Goal: Task Accomplishment & Management: Manage account settings

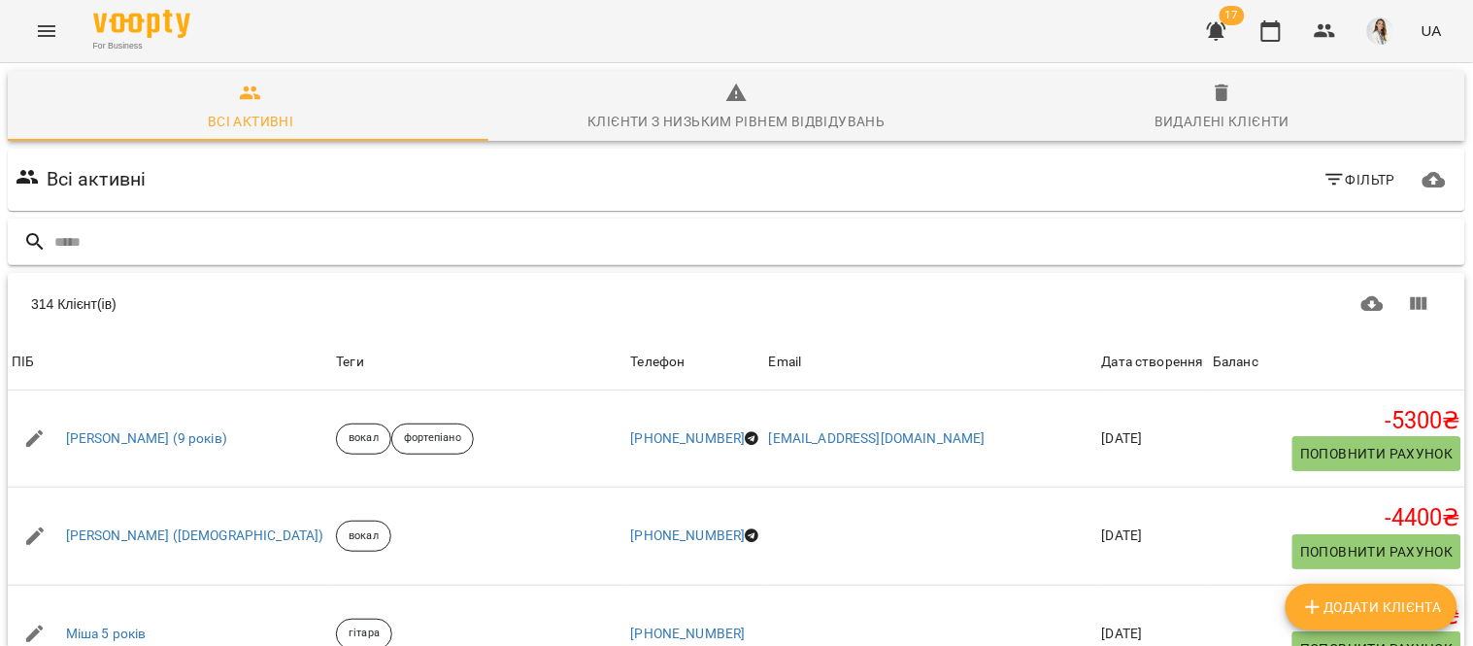
click at [59, 239] on input "text" at bounding box center [756, 242] width 1404 height 32
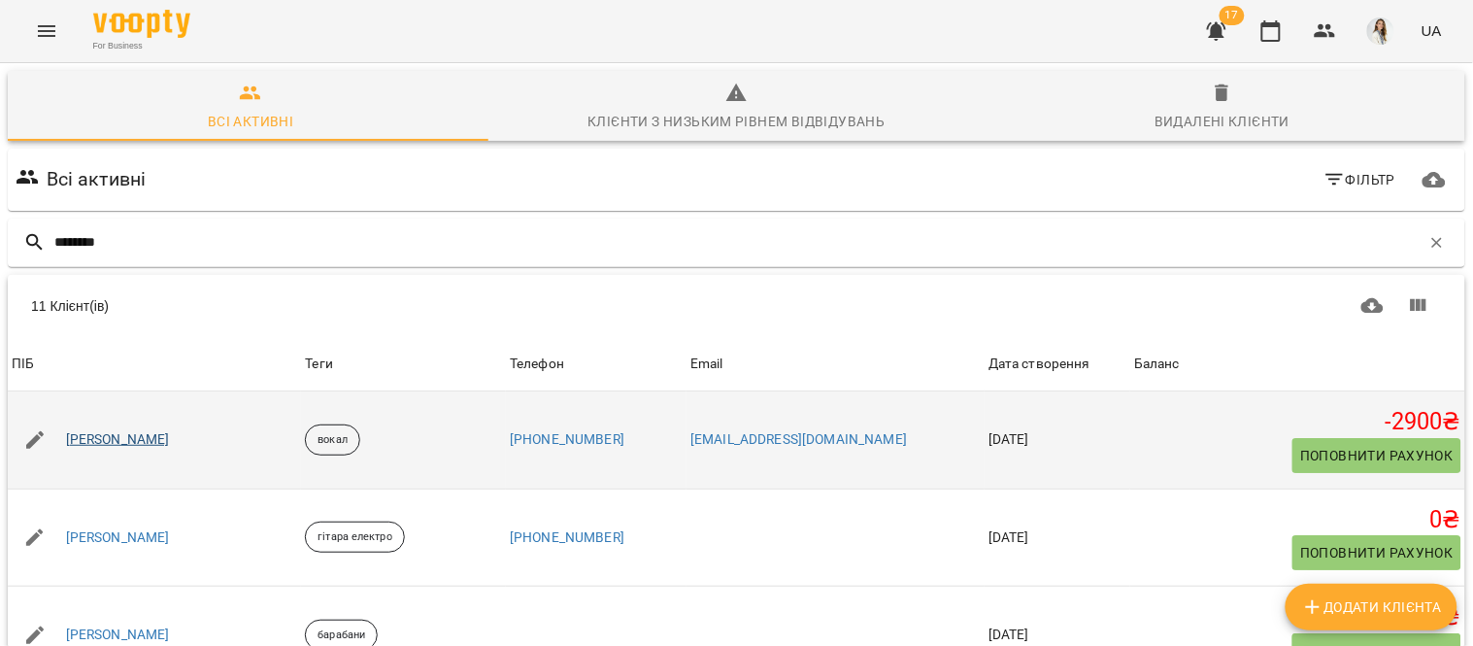
type input "********"
click at [142, 430] on link "[PERSON_NAME]" at bounding box center [118, 439] width 104 height 19
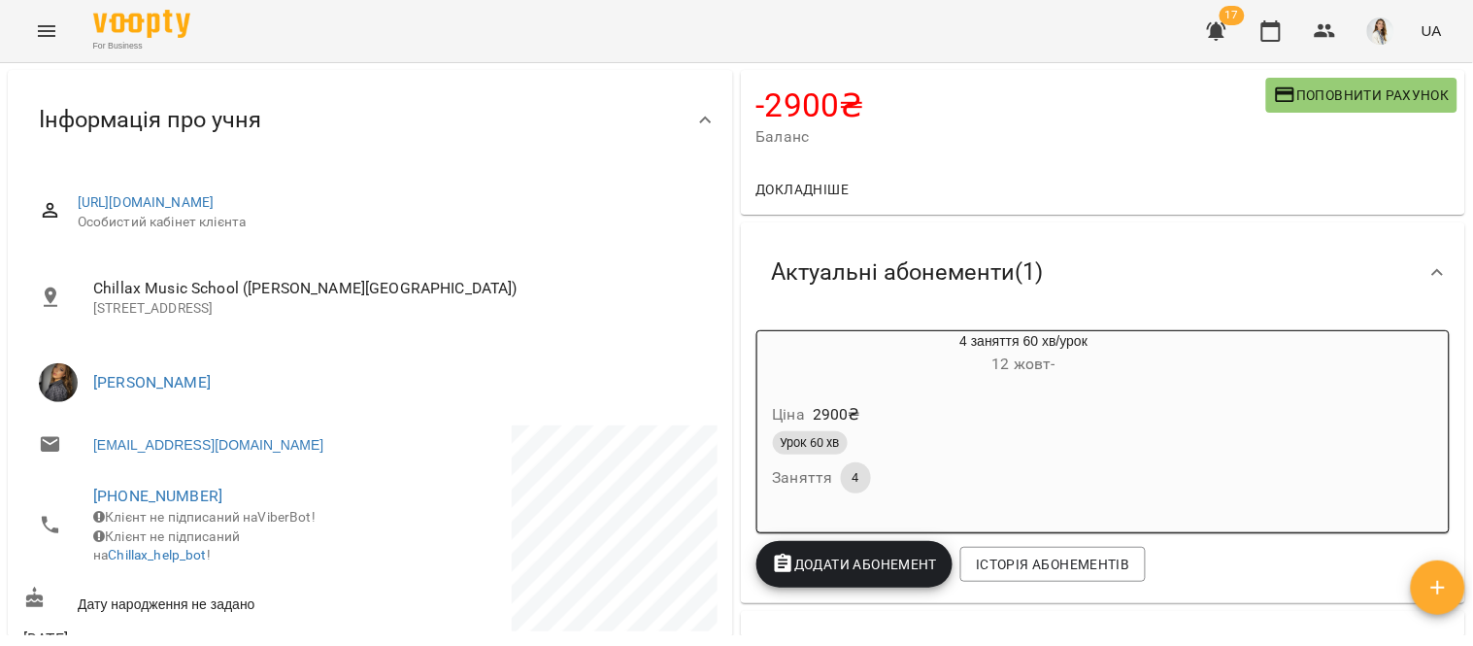
scroll to position [170, 0]
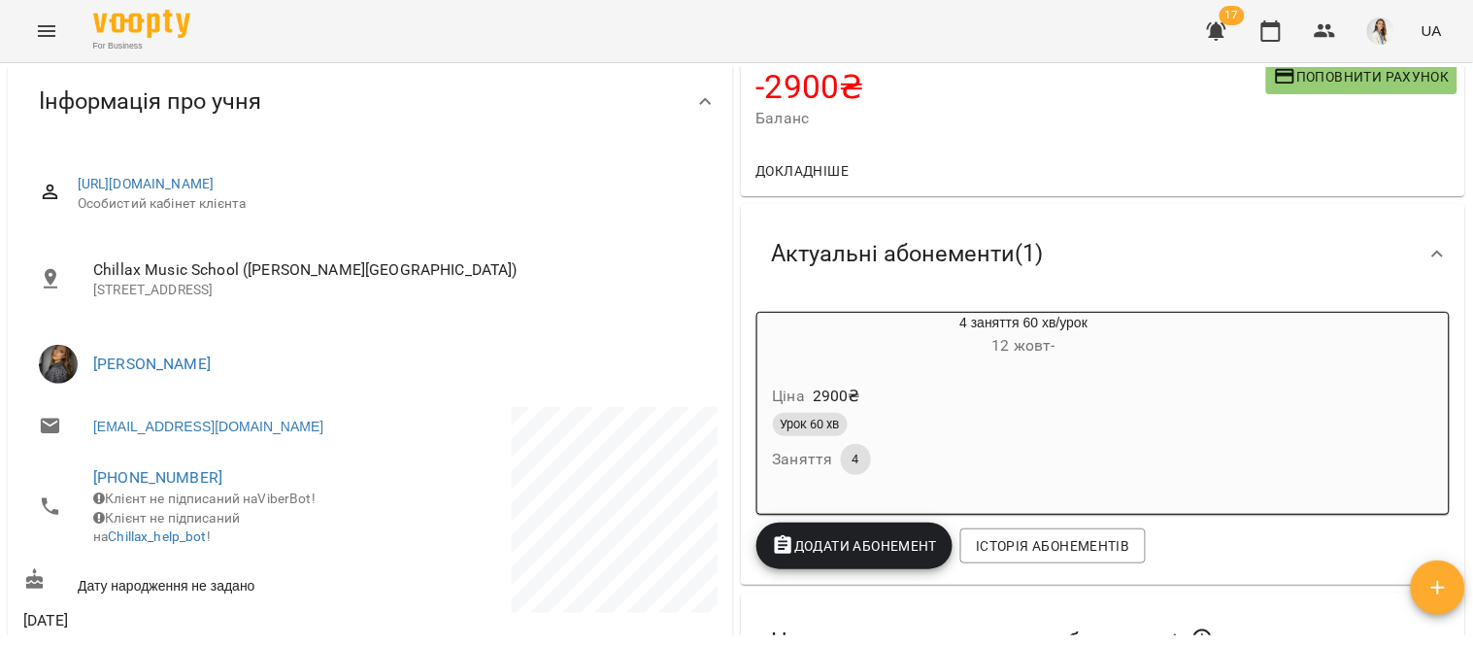
click at [963, 424] on div "Урок 60 хв" at bounding box center [978, 424] width 410 height 23
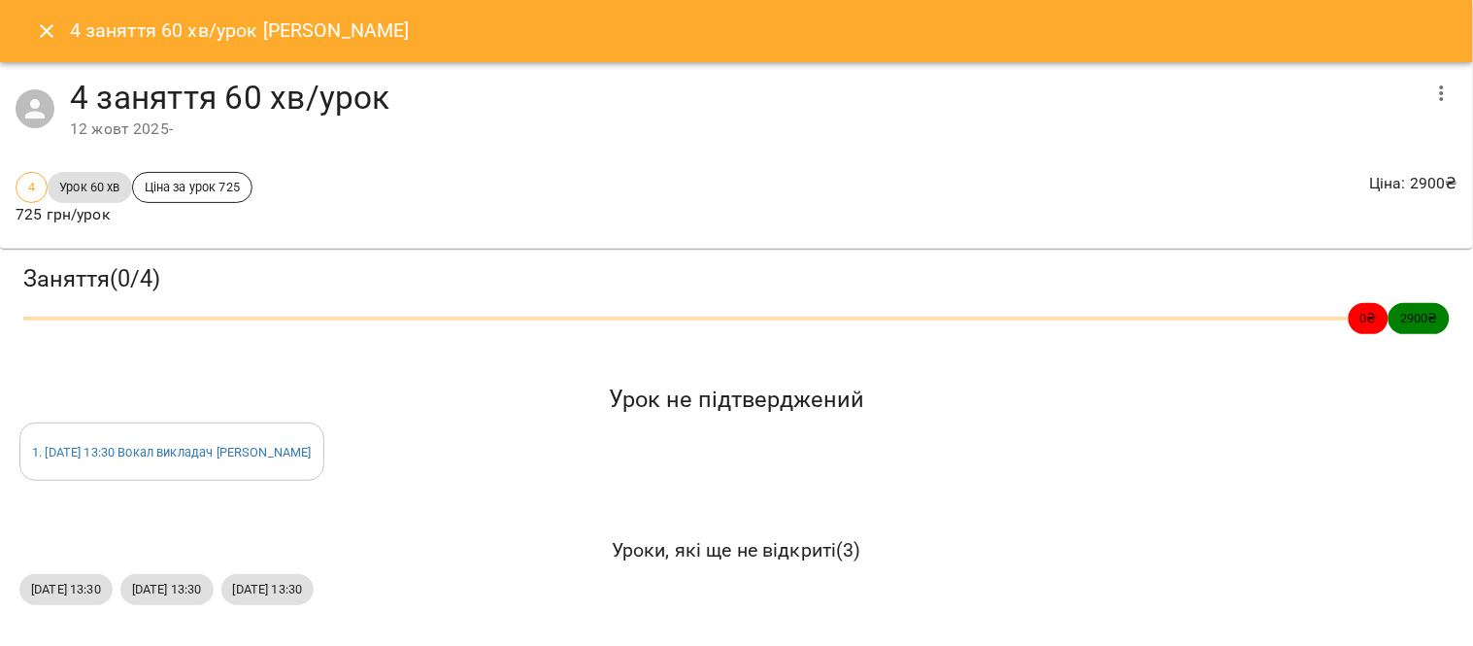
click at [1431, 95] on icon "button" at bounding box center [1442, 93] width 23 height 23
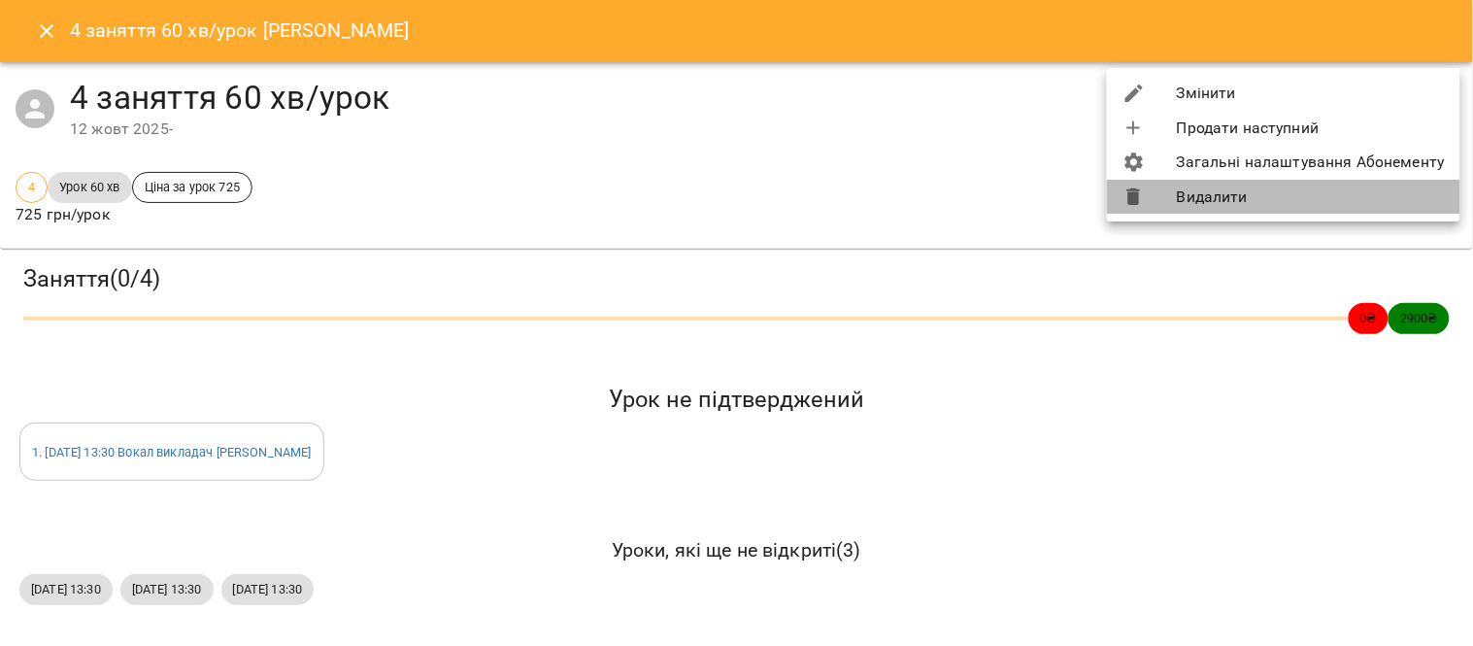
click at [1290, 204] on li "Видалити" at bounding box center [1284, 197] width 354 height 35
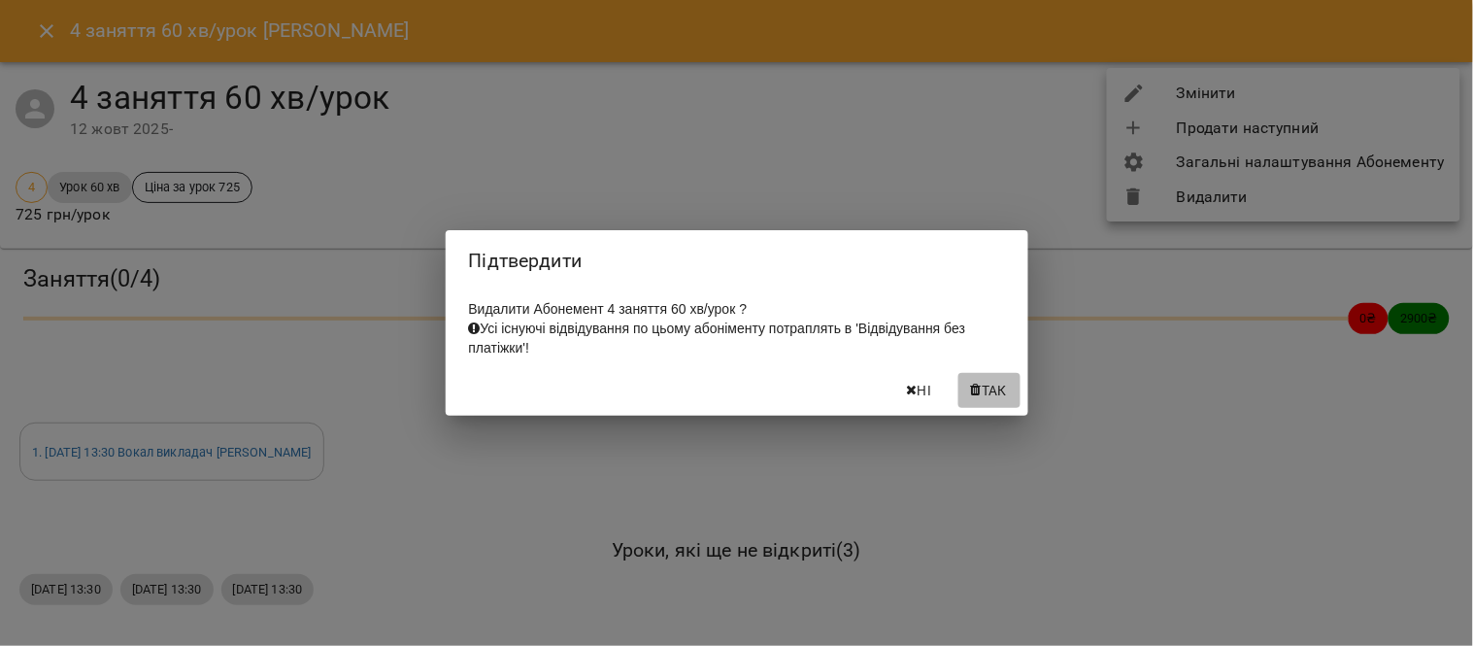
click at [999, 400] on span "Так" at bounding box center [994, 390] width 25 height 23
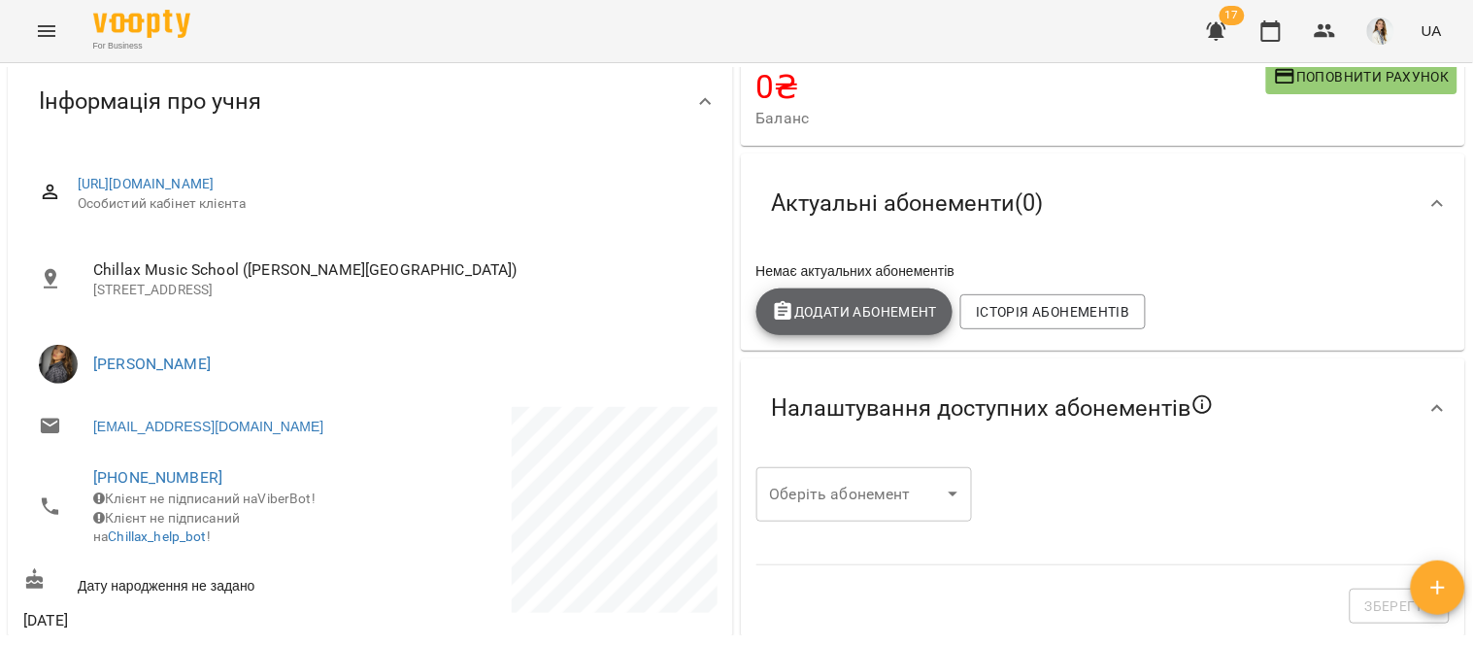
click at [878, 317] on span "Додати Абонемент" at bounding box center [855, 311] width 166 height 23
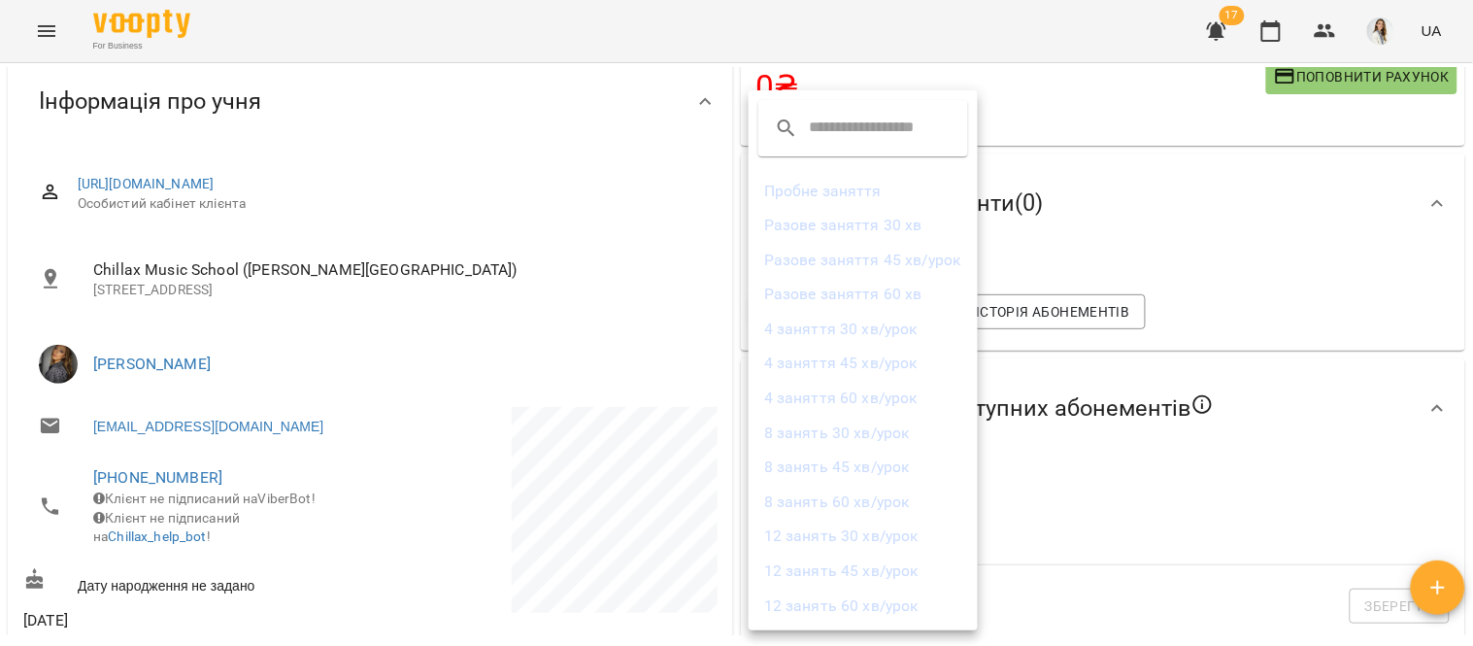
click at [888, 293] on li "Разове заняття 60 хв" at bounding box center [863, 294] width 229 height 35
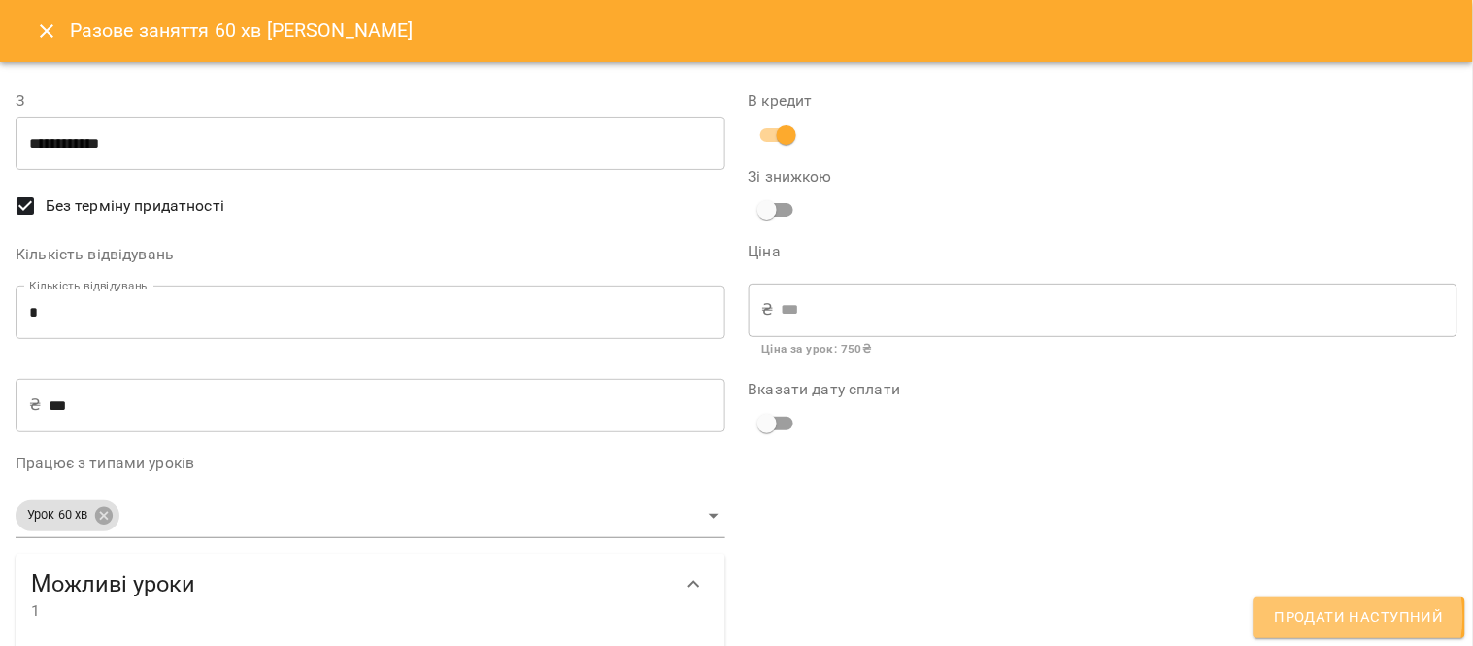
click at [1333, 618] on span "Продати наступний" at bounding box center [1359, 617] width 169 height 25
